Goal: Check status: Check status

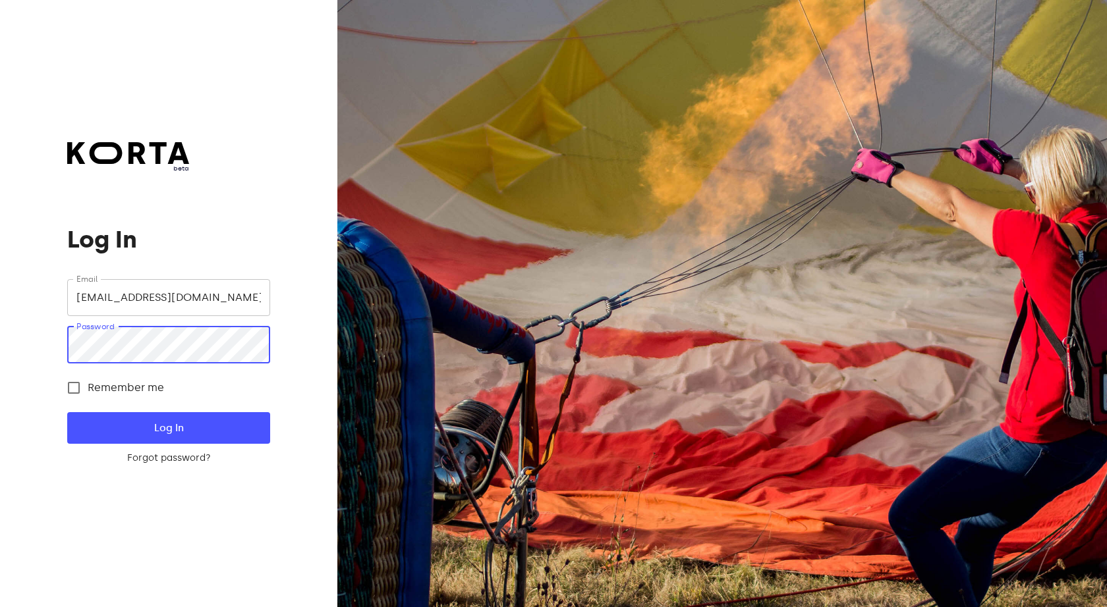
click at [67, 412] on button "Log In" at bounding box center [168, 428] width 202 height 32
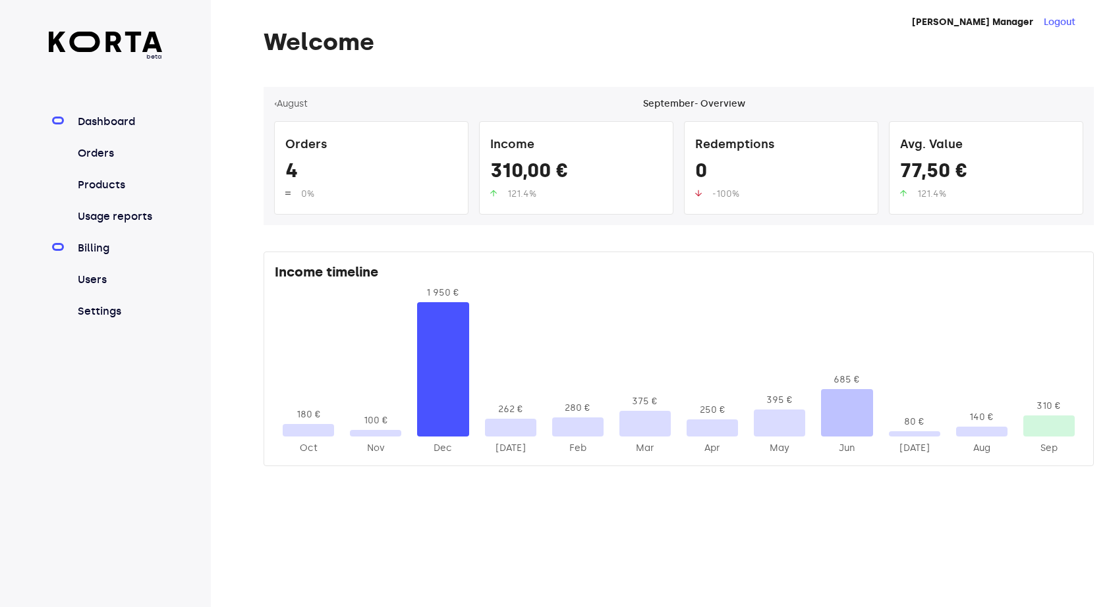
click at [109, 244] on link "Billing" at bounding box center [119, 248] width 88 height 16
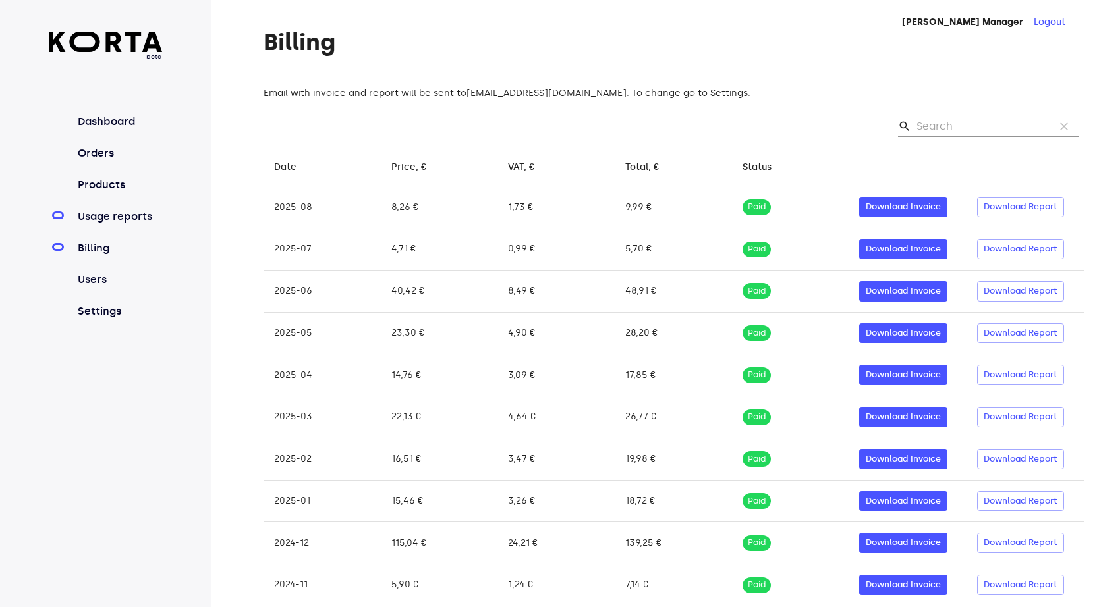
click at [105, 221] on link "Usage reports" at bounding box center [119, 217] width 88 height 16
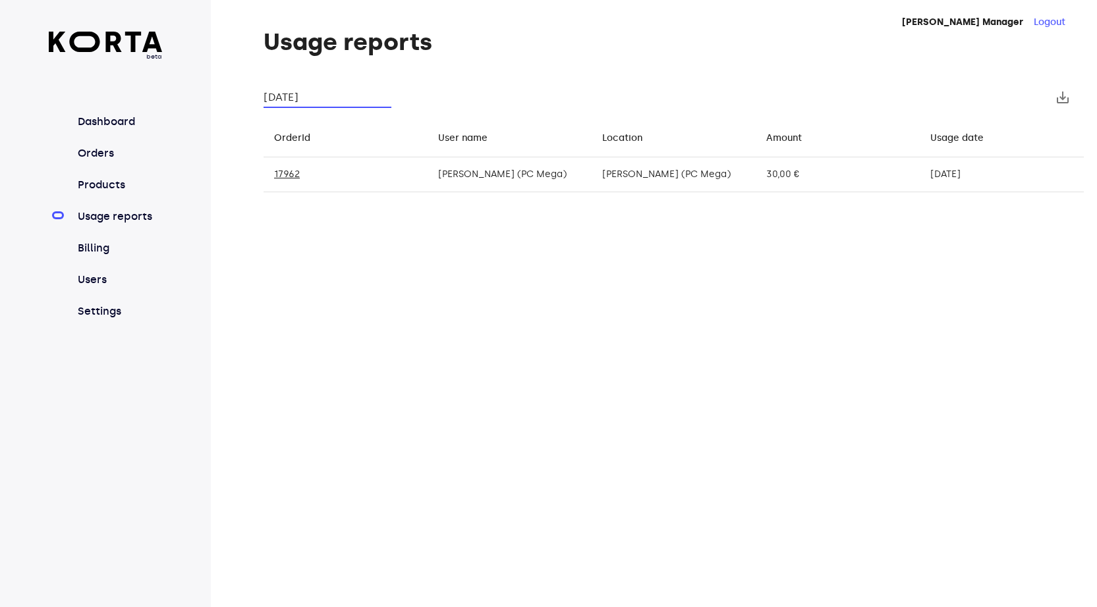
click at [311, 93] on input "[DATE]" at bounding box center [328, 97] width 128 height 21
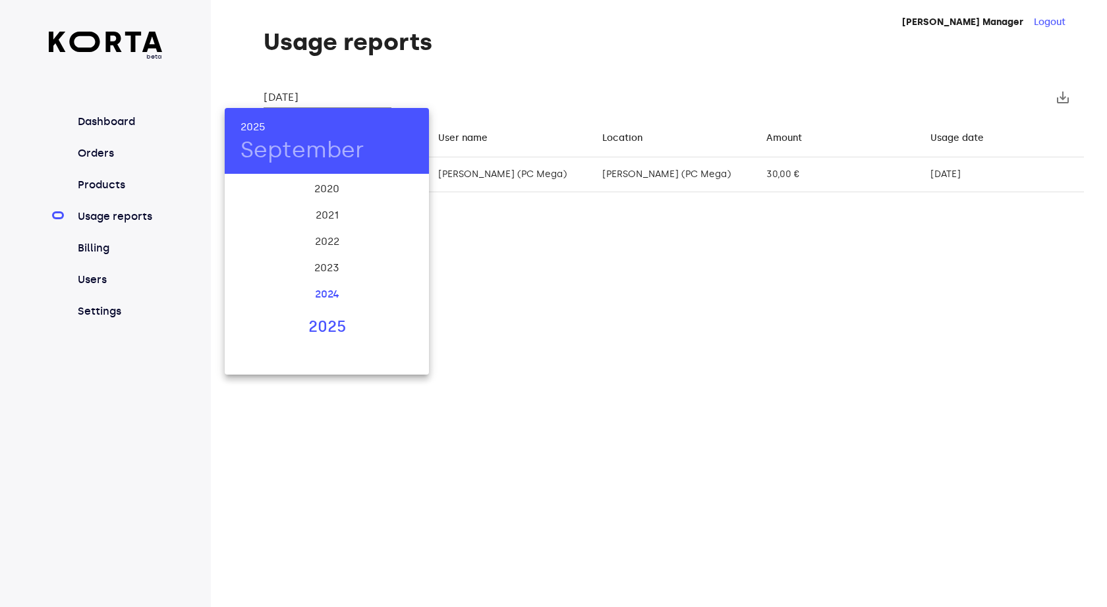
click at [318, 290] on div "2024" at bounding box center [327, 294] width 204 height 26
click at [88, 246] on div at bounding box center [553, 303] width 1107 height 607
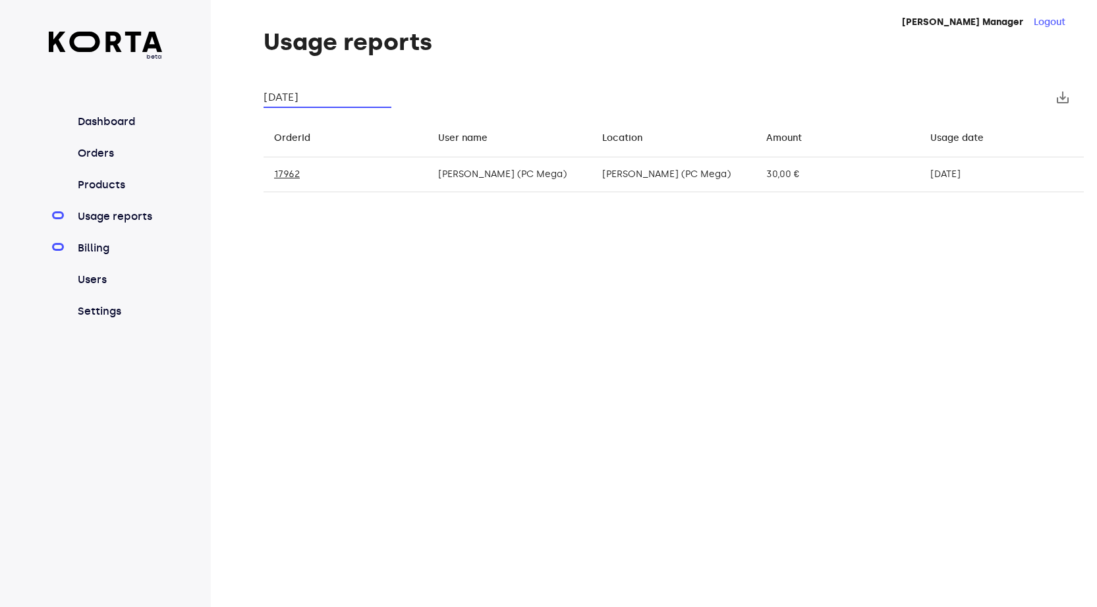
click at [94, 246] on link "Billing" at bounding box center [119, 248] width 88 height 16
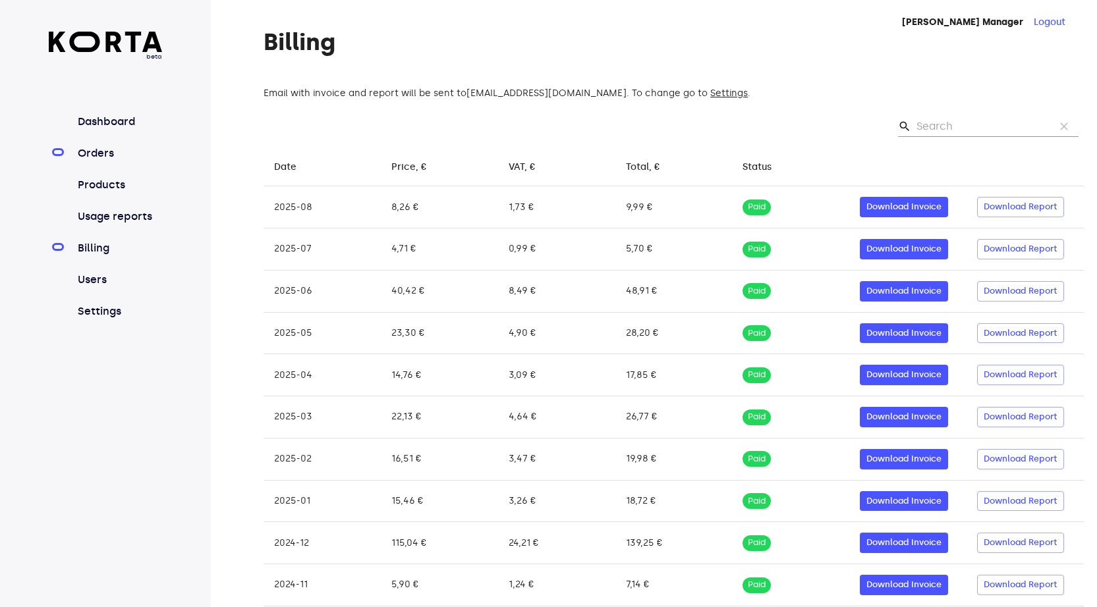
click at [107, 150] on link "Orders" at bounding box center [119, 154] width 88 height 16
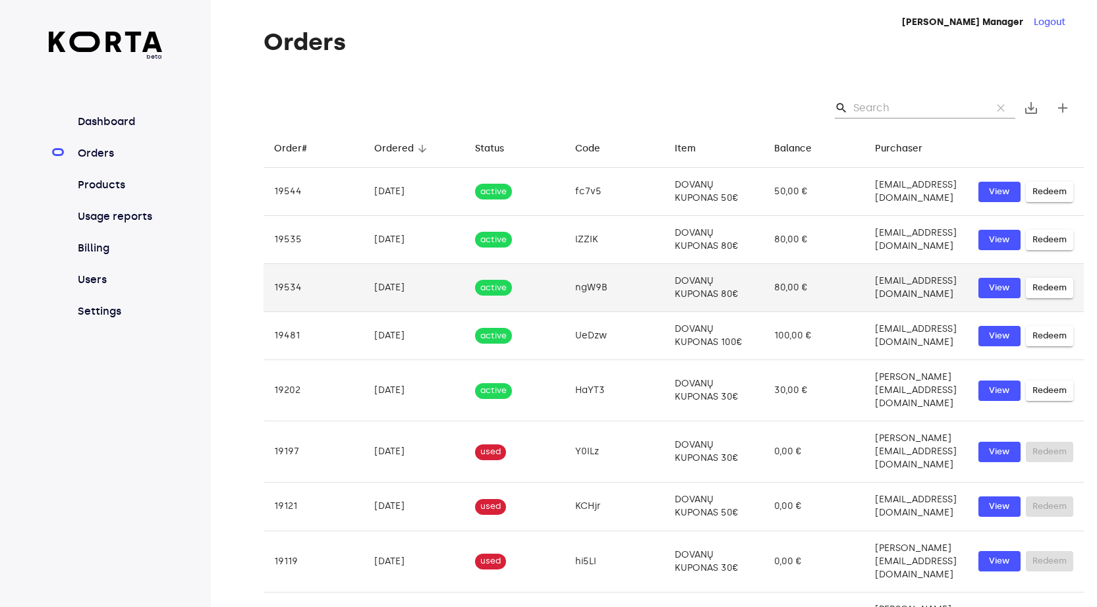
click at [786, 289] on td "80,00 €" at bounding box center [814, 288] width 101 height 48
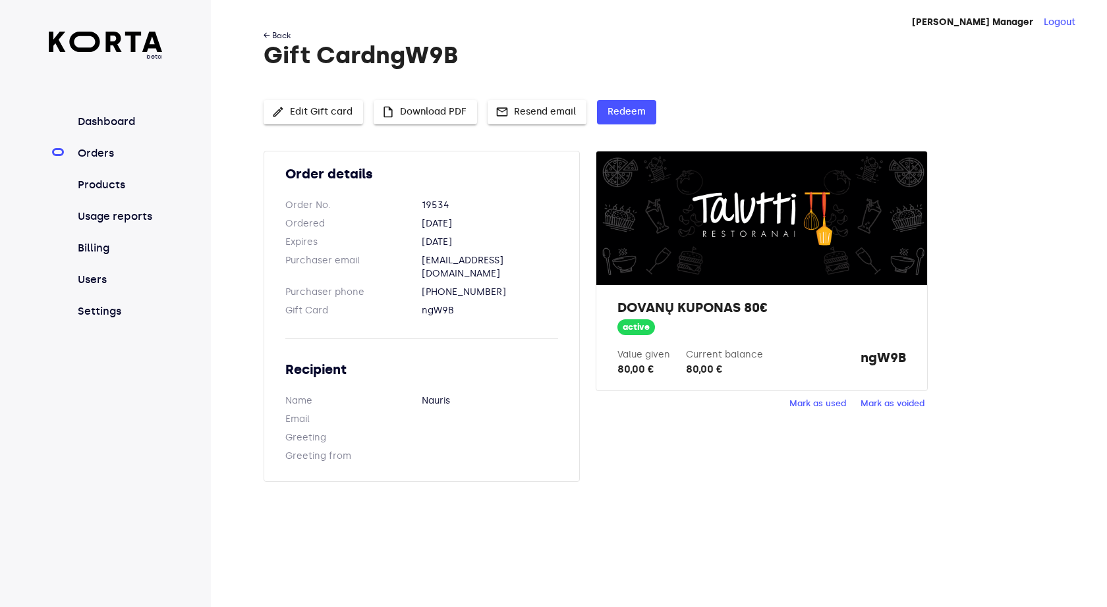
click at [275, 31] on link "← Back" at bounding box center [277, 35] width 27 height 9
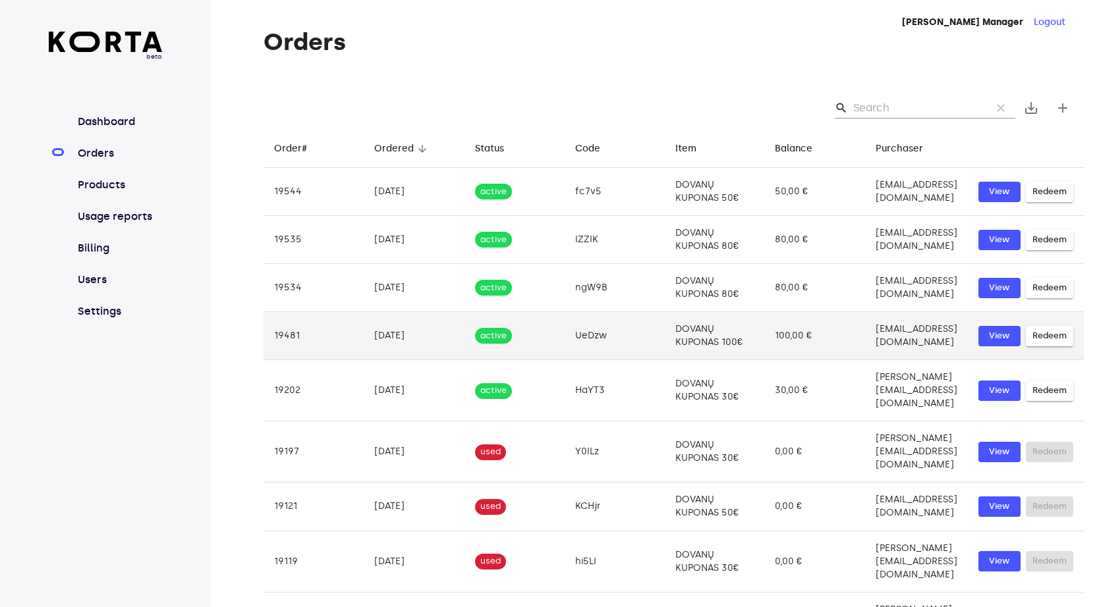
click at [387, 338] on td "[DATE]" at bounding box center [414, 336] width 101 height 48
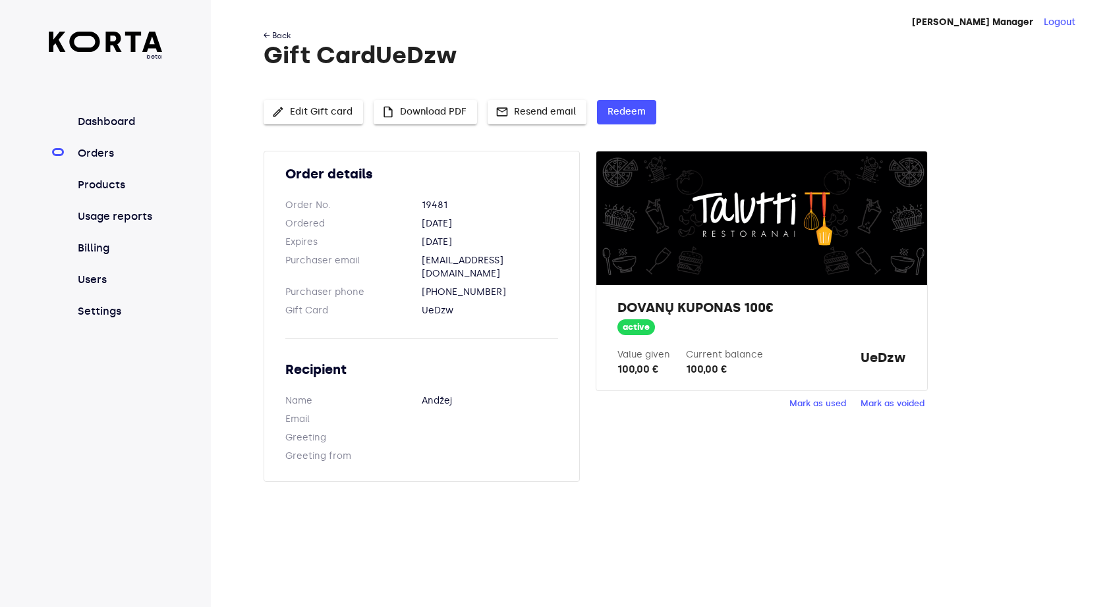
click at [271, 32] on link "← Back" at bounding box center [277, 35] width 27 height 9
